Goal: Check status: Check status

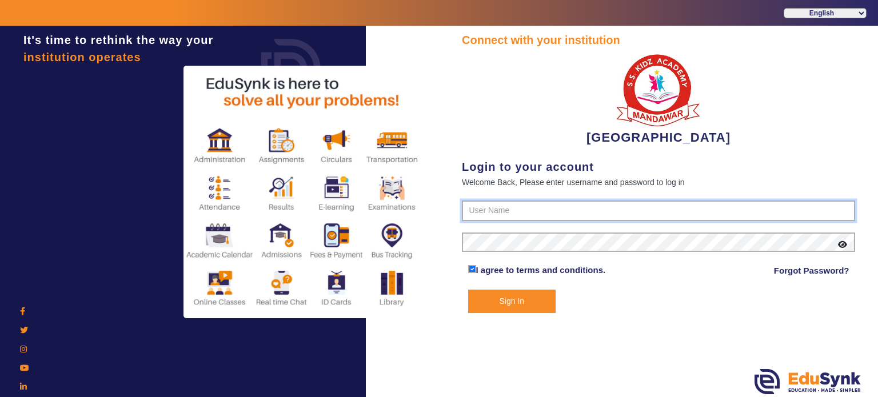
type input "9928895959"
click at [509, 302] on button "Sign In" at bounding box center [512, 301] width 88 height 23
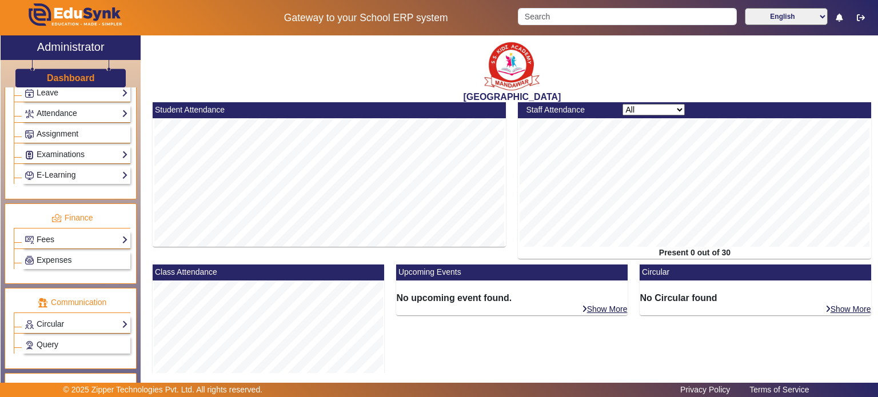
scroll to position [528, 0]
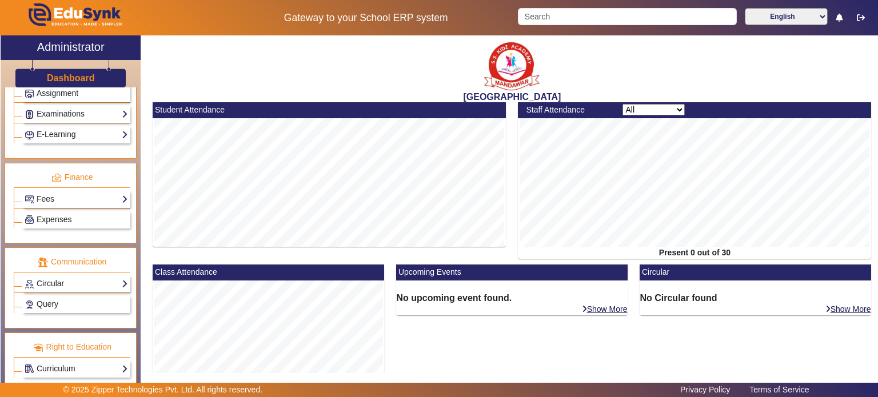
click at [67, 190] on div "Fees Institution Fee Setup Class Fee Setup Student Fee Setup Fee Audit Payment …" at bounding box center [76, 199] width 108 height 18
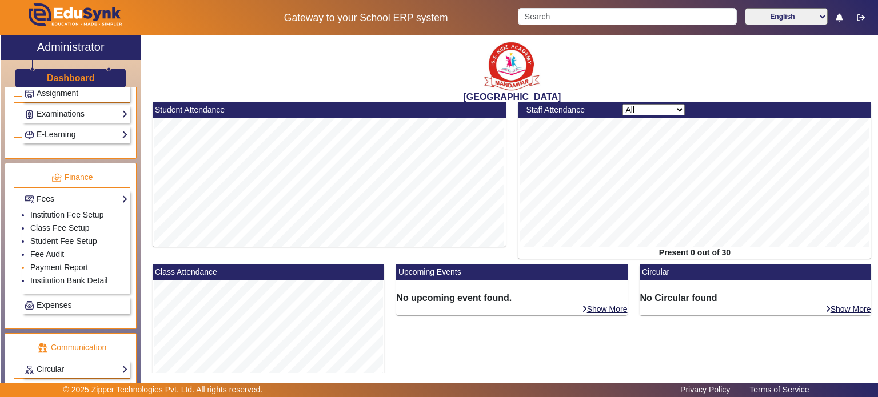
click at [58, 263] on link "Payment Report" at bounding box center [59, 267] width 58 height 9
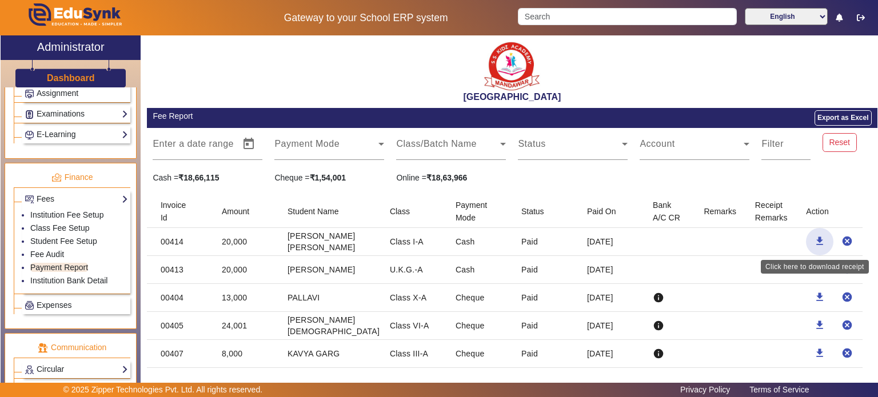
click at [815, 240] on mat-icon "download" at bounding box center [819, 241] width 11 height 11
